Goal: Task Accomplishment & Management: Manage account settings

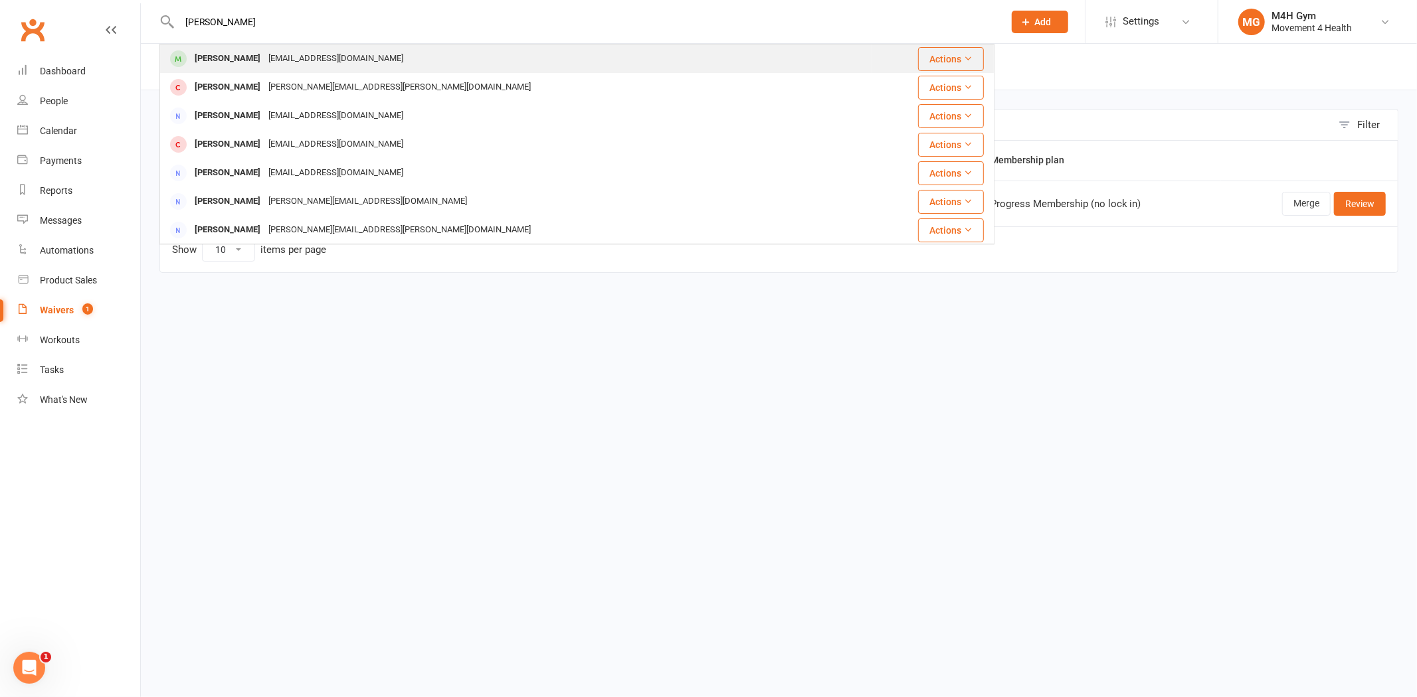
type input "[PERSON_NAME]"
click at [326, 68] on div "[EMAIL_ADDRESS][DOMAIN_NAME]" at bounding box center [335, 58] width 143 height 19
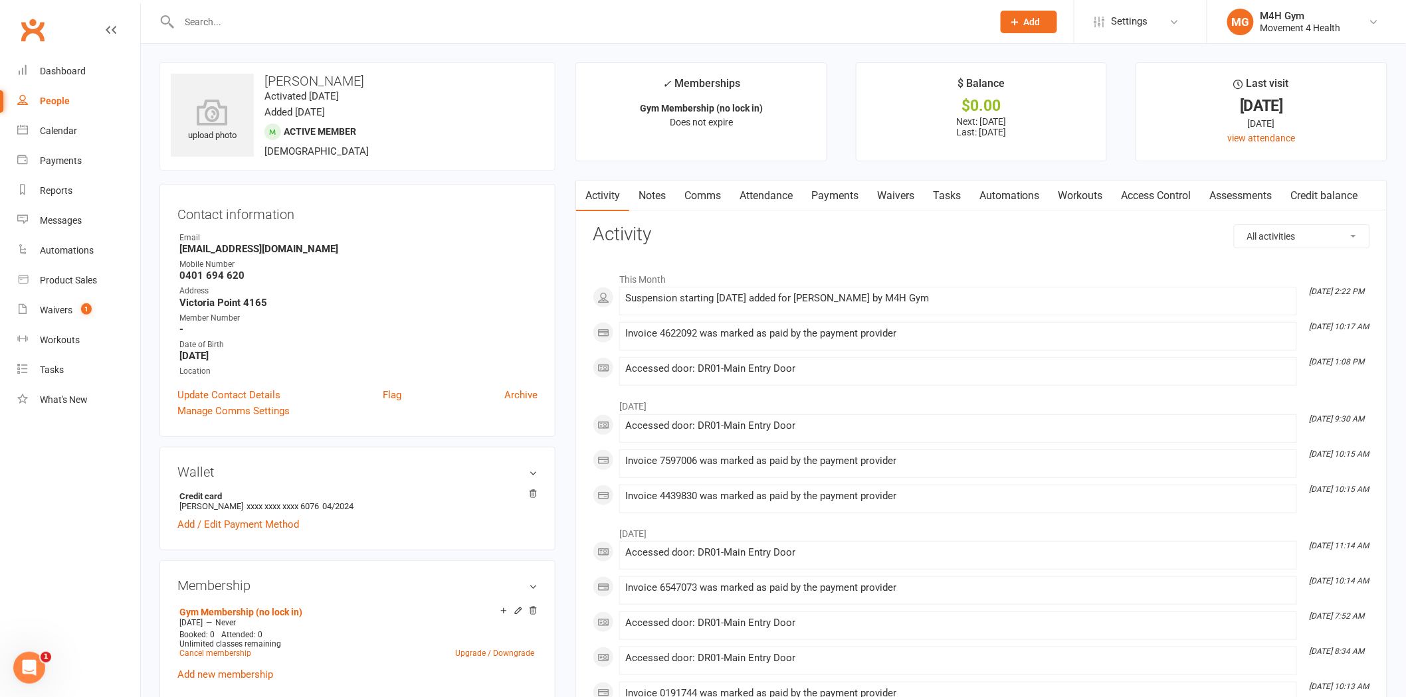
click at [226, 22] on input "text" at bounding box center [579, 22] width 808 height 19
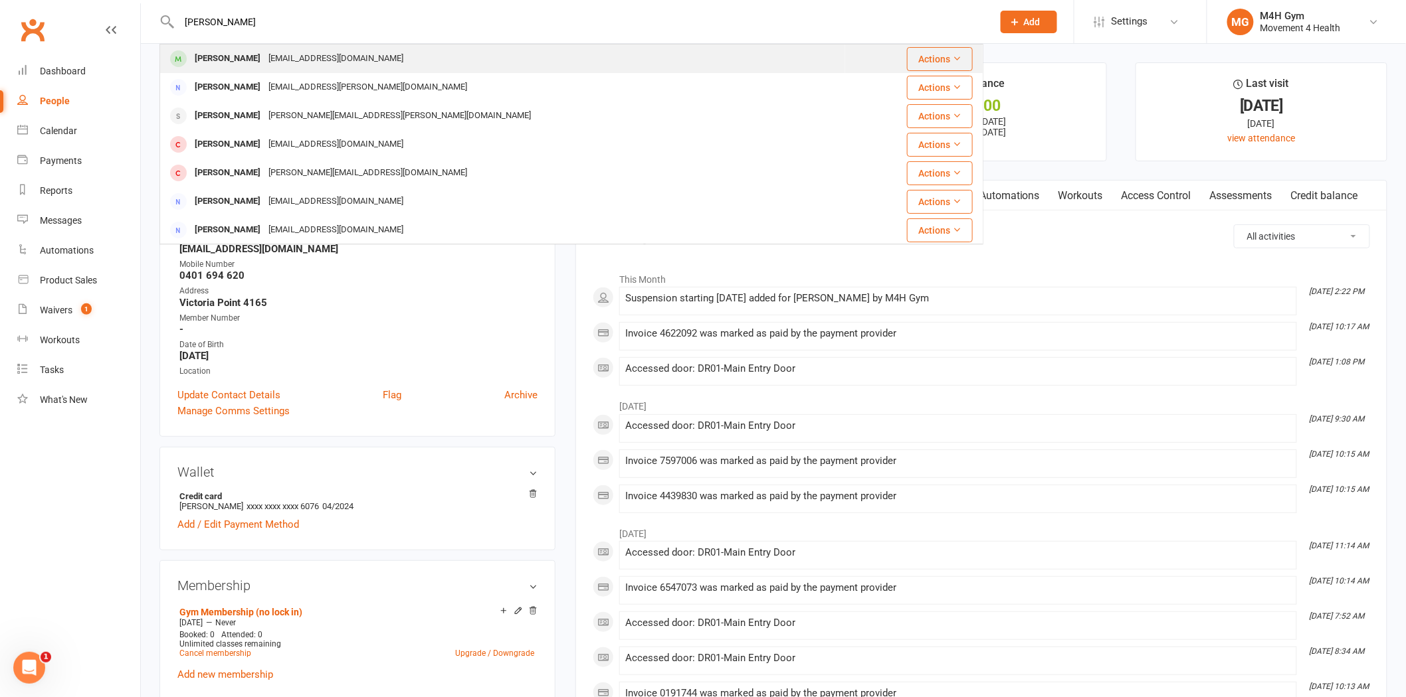
type input "[PERSON_NAME]"
click at [283, 62] on div "[EMAIL_ADDRESS][DOMAIN_NAME]" at bounding box center [335, 58] width 143 height 19
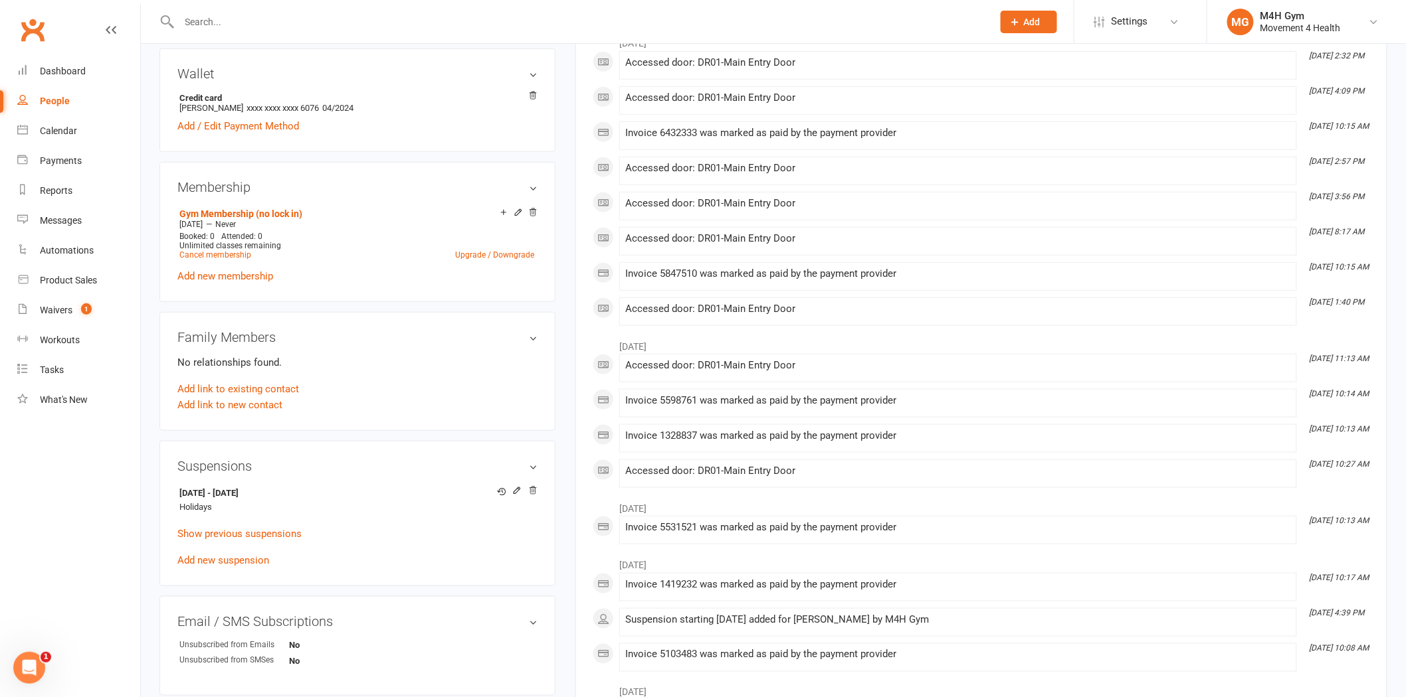
scroll to position [516, 0]
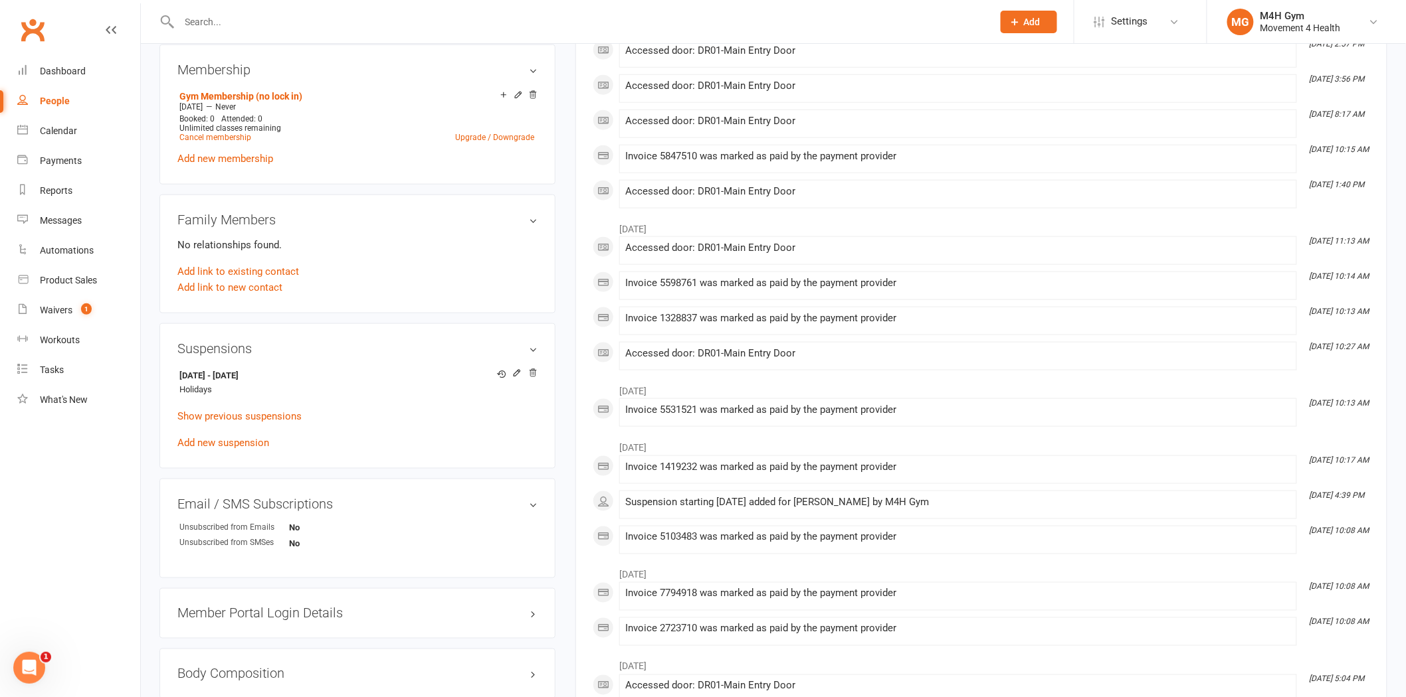
click at [280, 17] on input "text" at bounding box center [579, 22] width 808 height 19
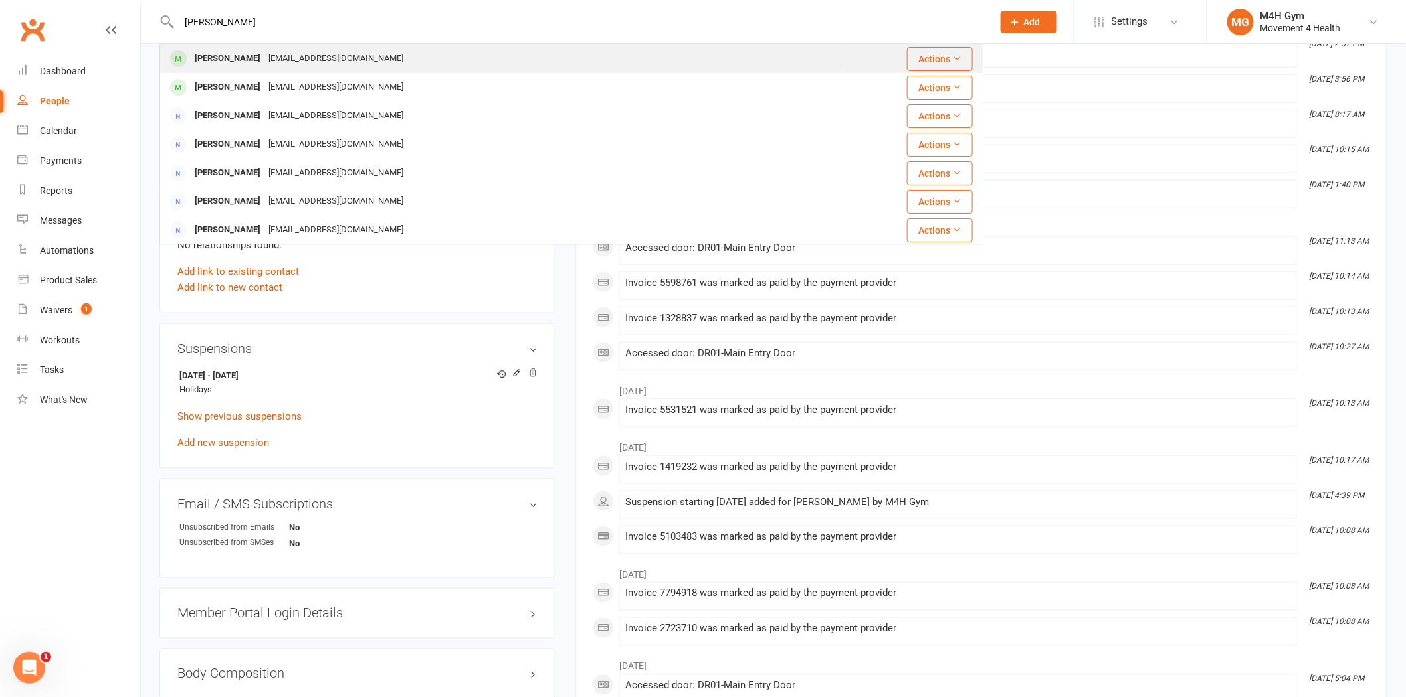
type input "[PERSON_NAME]"
click at [302, 63] on div "[EMAIL_ADDRESS][DOMAIN_NAME]" at bounding box center [335, 58] width 143 height 19
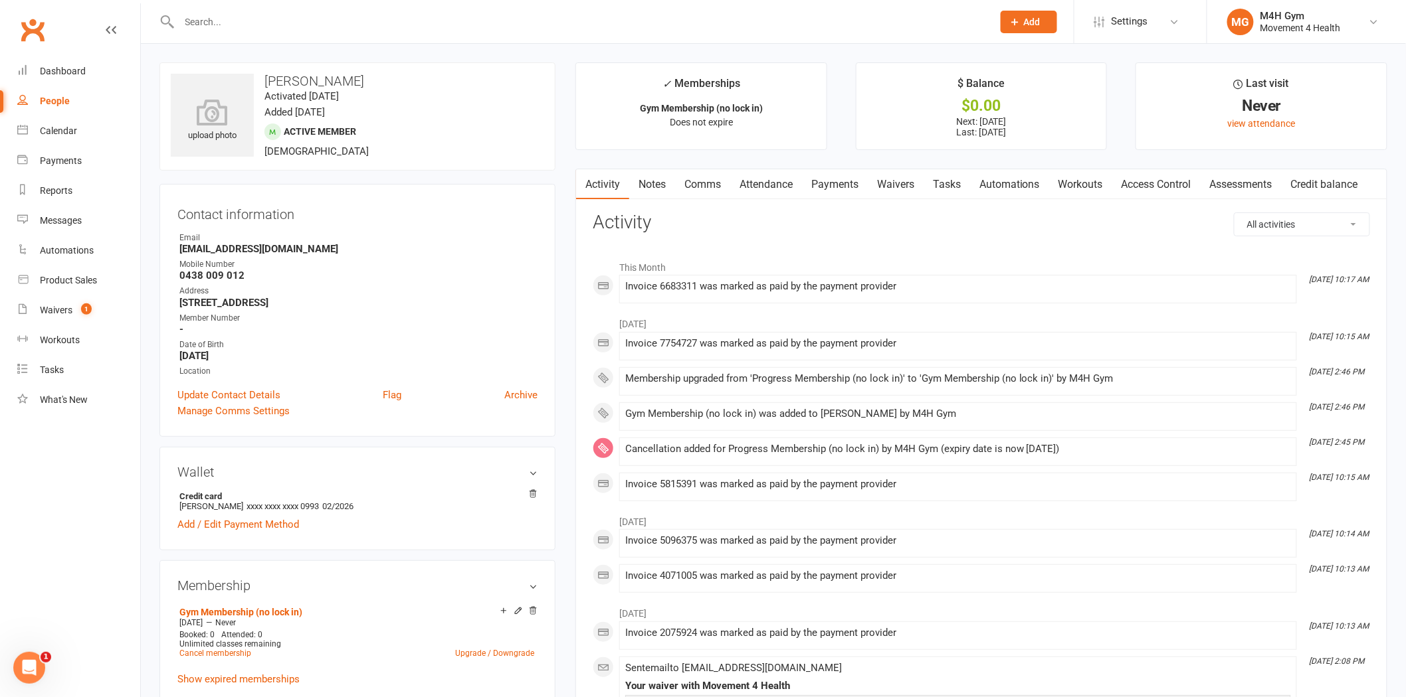
click at [846, 187] on link "Payments" at bounding box center [835, 184] width 66 height 31
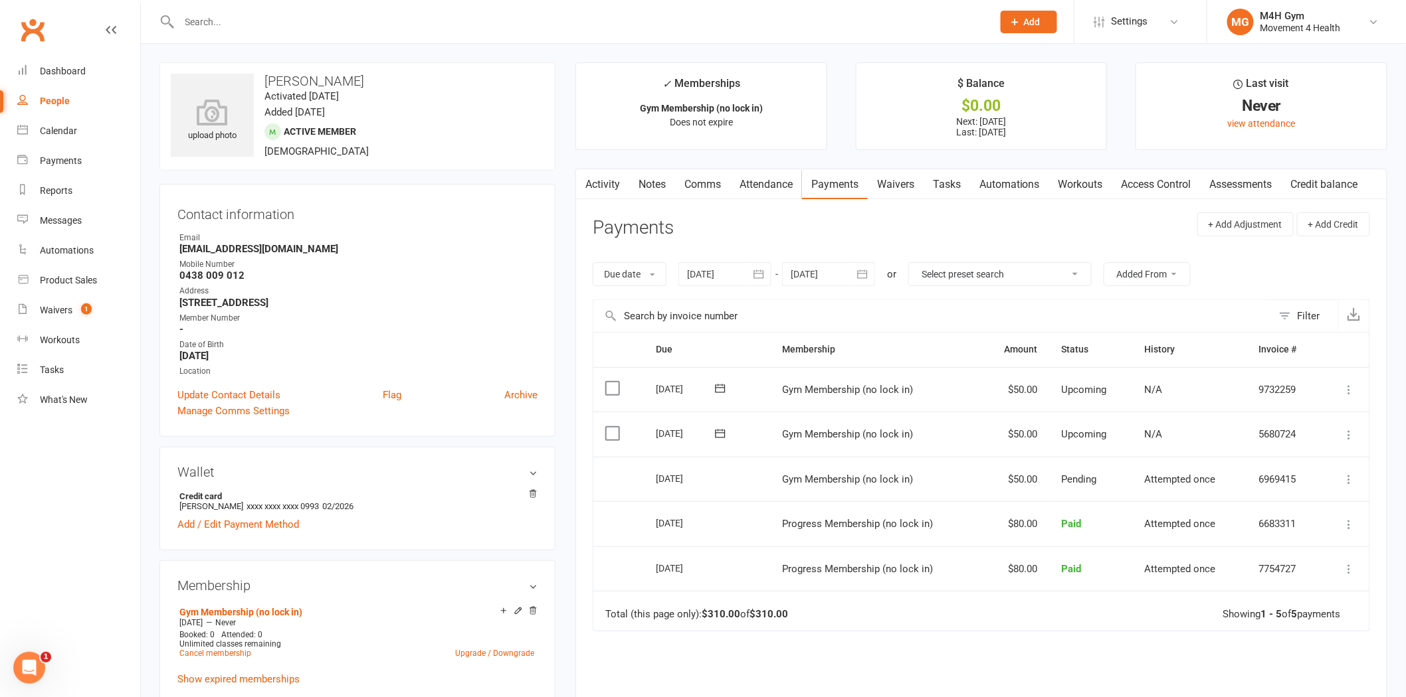
click at [723, 280] on div at bounding box center [724, 274] width 93 height 24
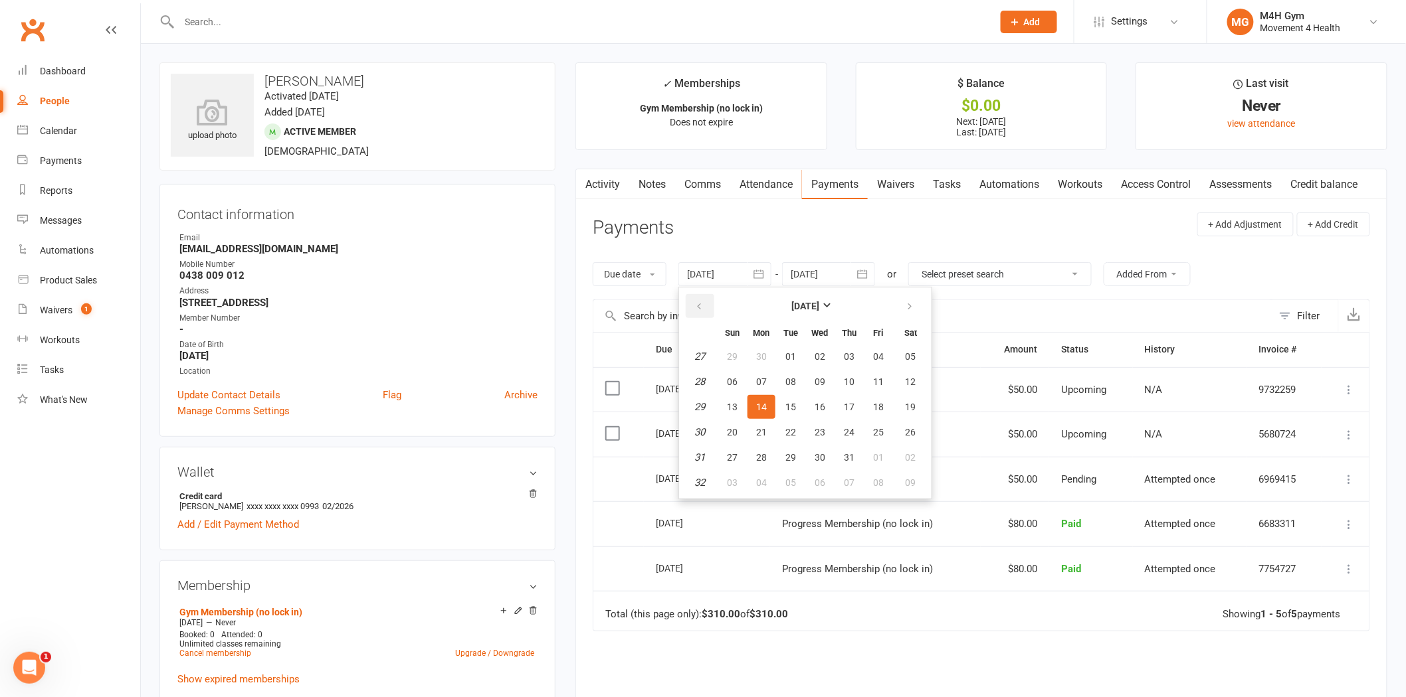
click at [698, 296] on button "button" at bounding box center [700, 306] width 29 height 24
click at [737, 381] on span "04" at bounding box center [732, 382] width 11 height 11
type input "[DATE]"
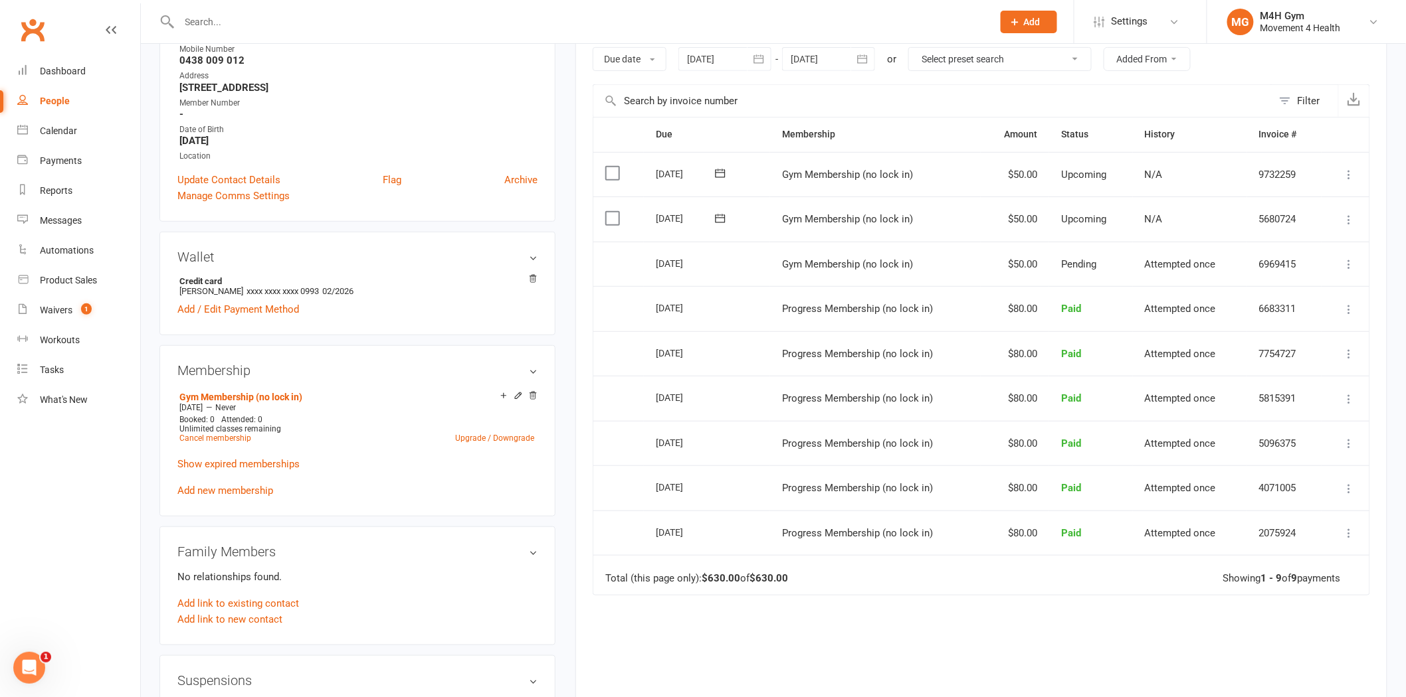
scroll to position [295, 0]
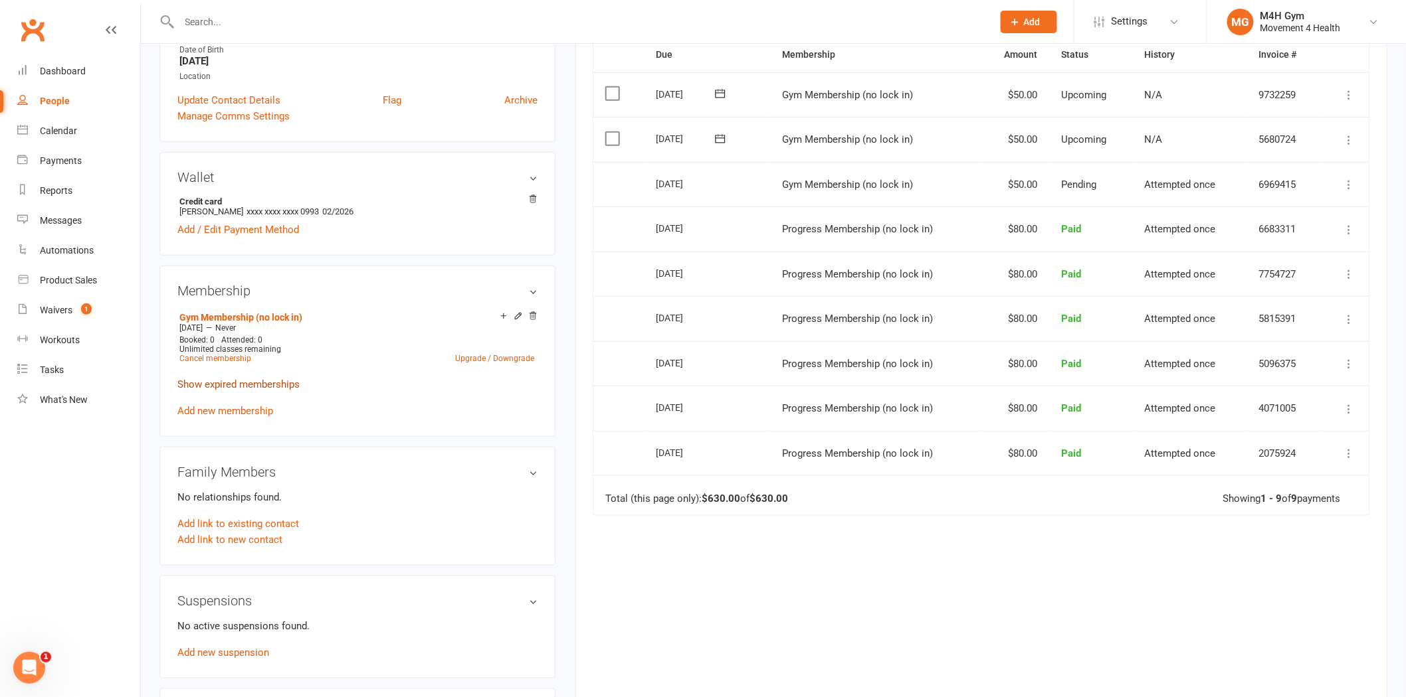
click at [232, 383] on link "Show expired memberships" at bounding box center [238, 385] width 122 height 12
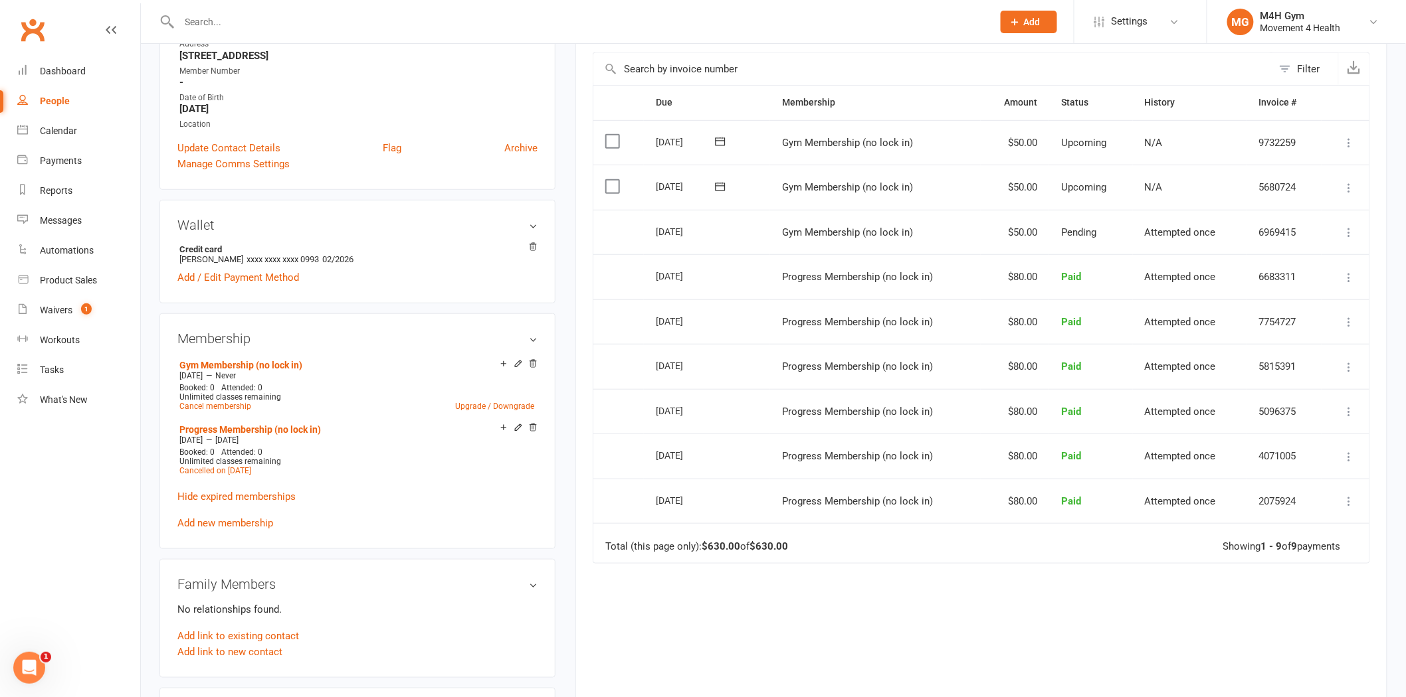
scroll to position [221, 0]
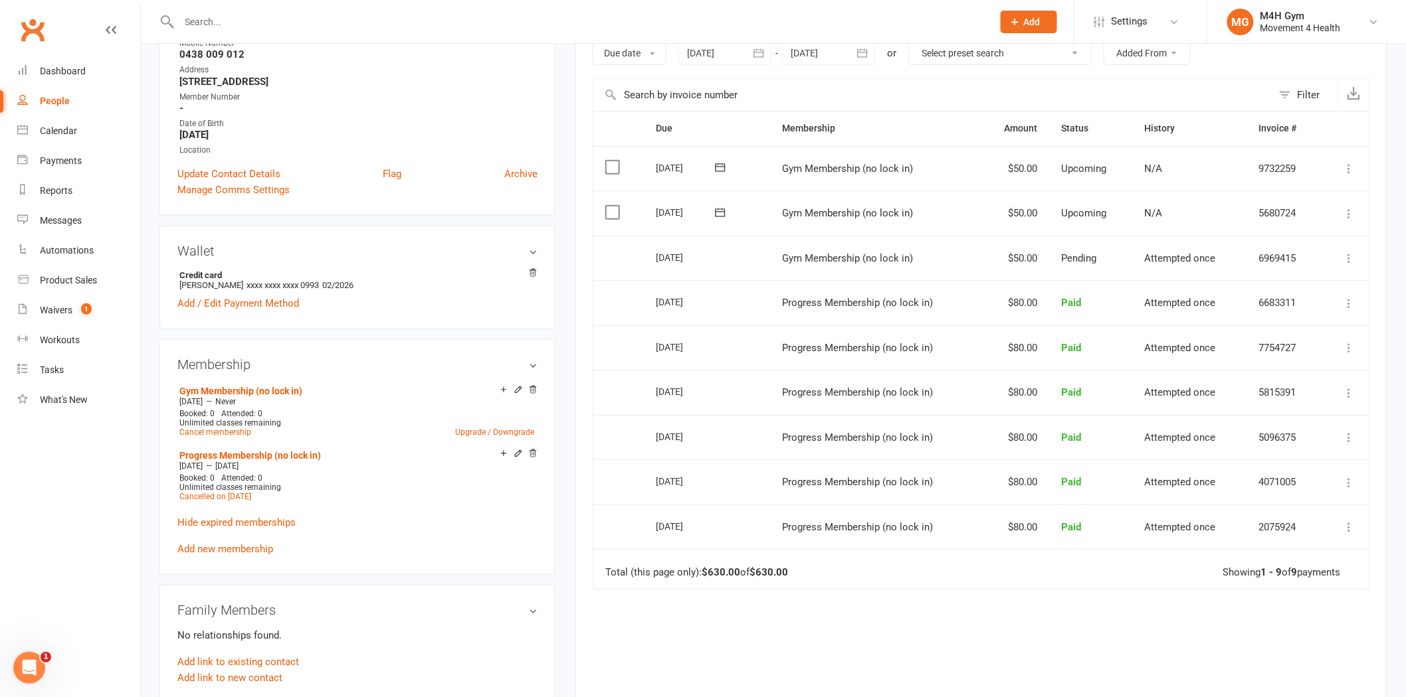
click at [314, 23] on input "text" at bounding box center [579, 22] width 808 height 19
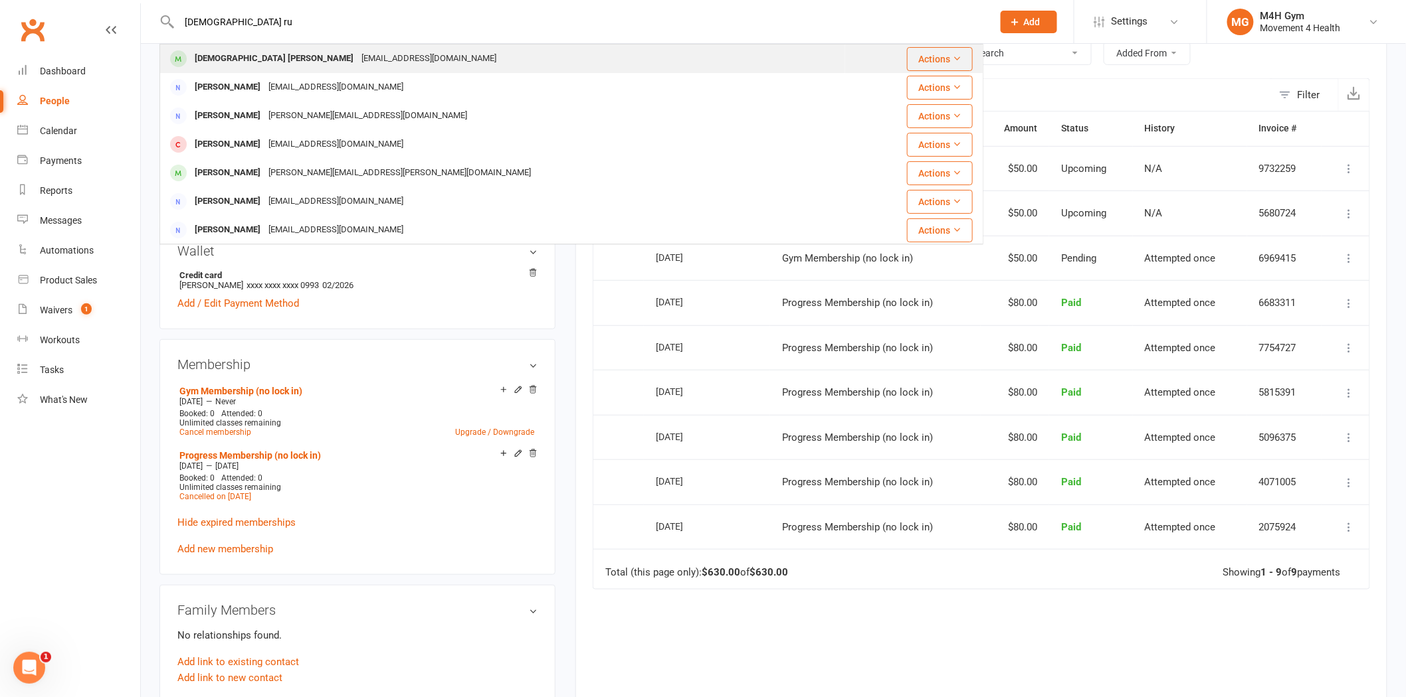
type input "[DEMOGRAPHIC_DATA] ru"
click at [357, 66] on div "[EMAIL_ADDRESS][DOMAIN_NAME]" at bounding box center [428, 58] width 143 height 19
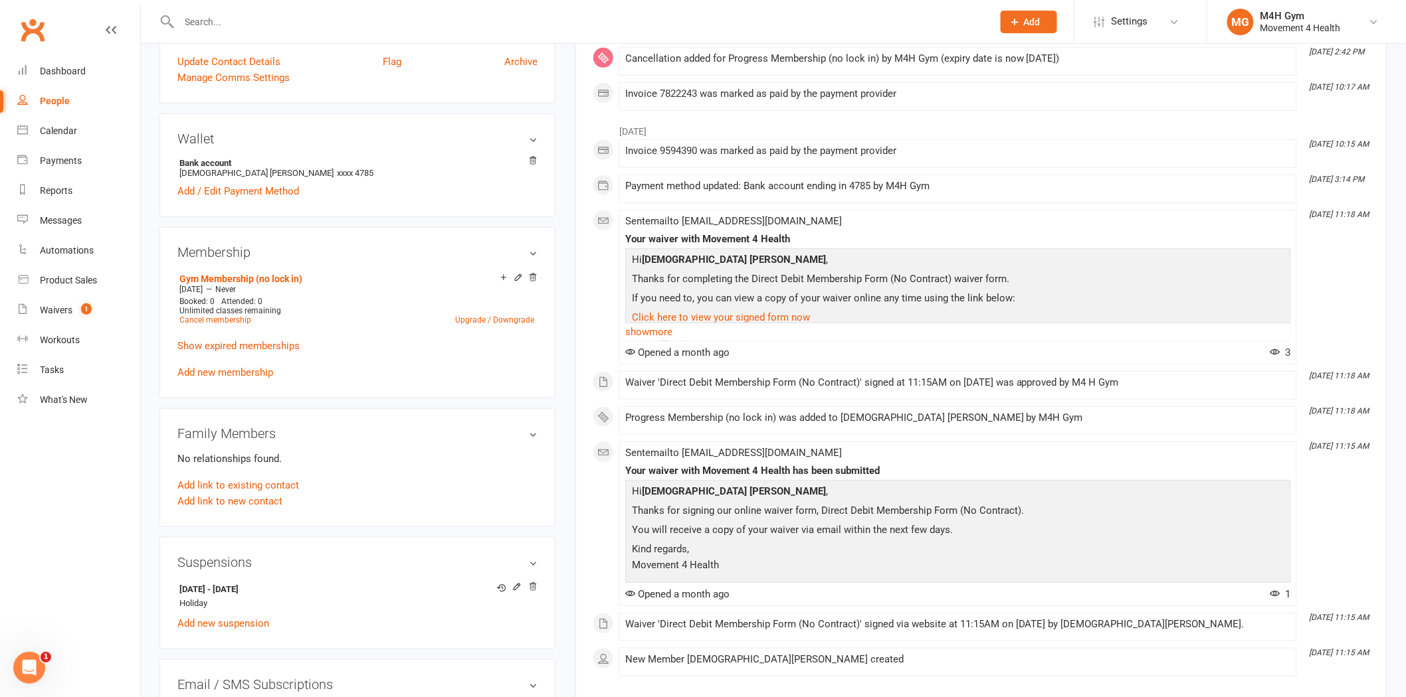
scroll to position [369, 0]
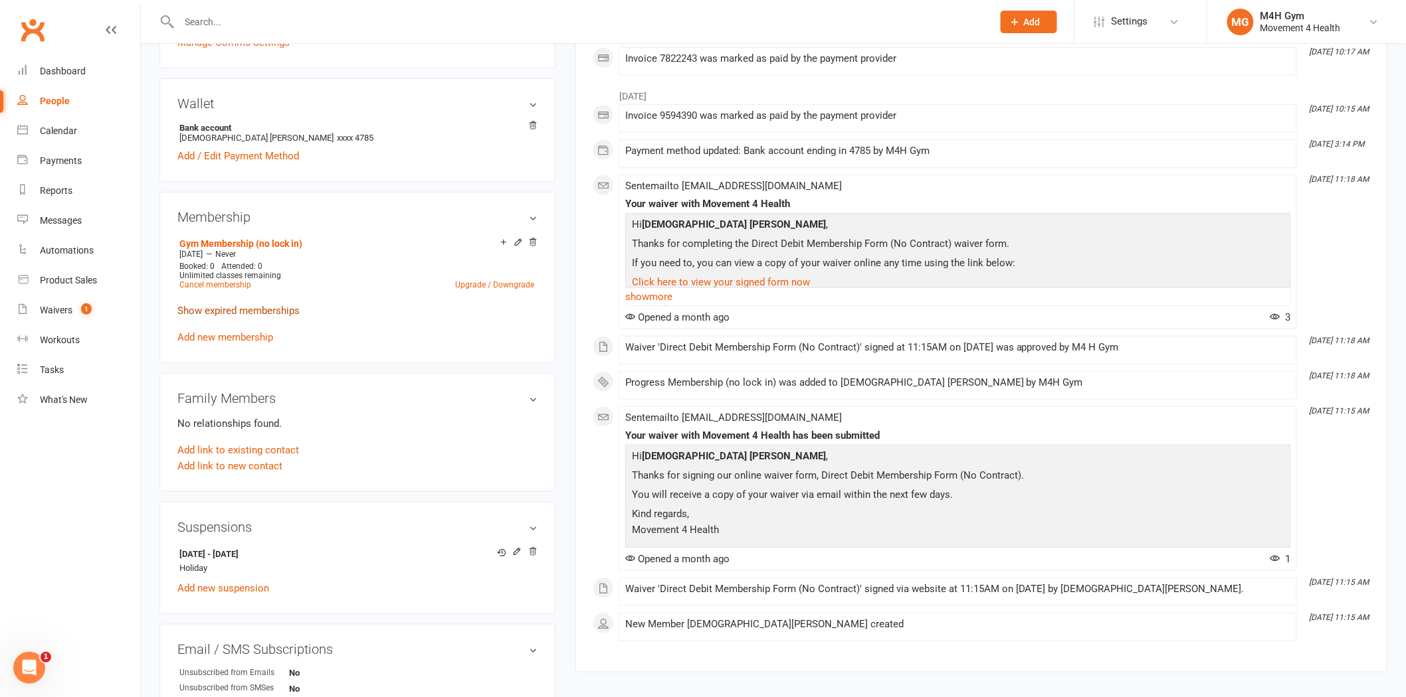
click at [269, 309] on link "Show expired memberships" at bounding box center [238, 311] width 122 height 12
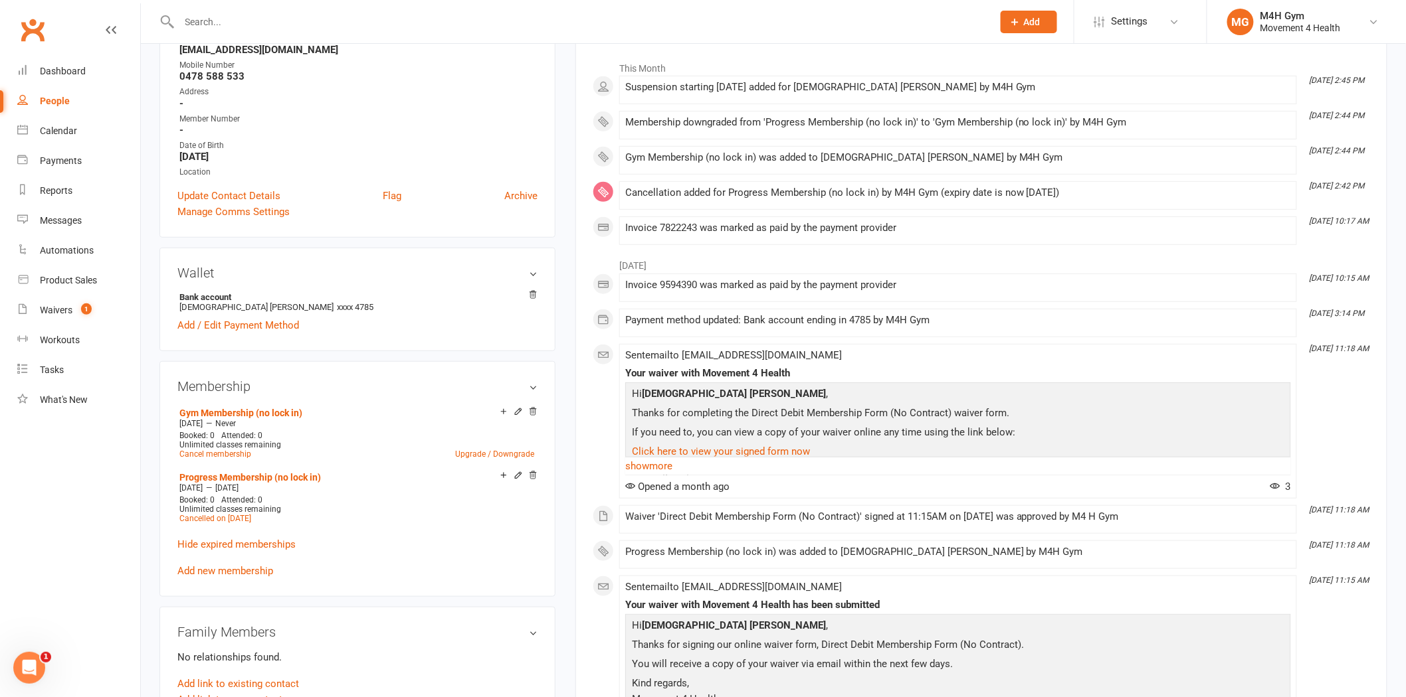
scroll to position [0, 0]
